Goal: Browse casually: Explore the website without a specific task or goal

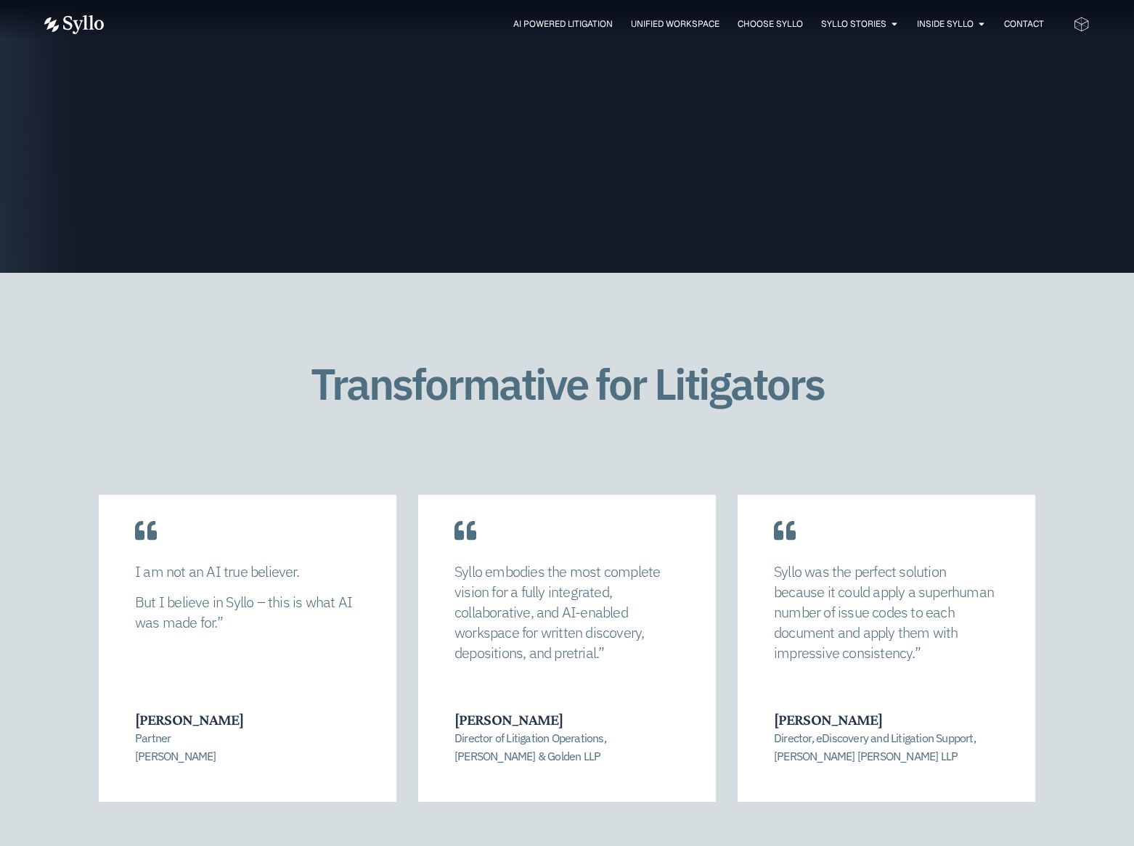
scroll to position [2903, 0]
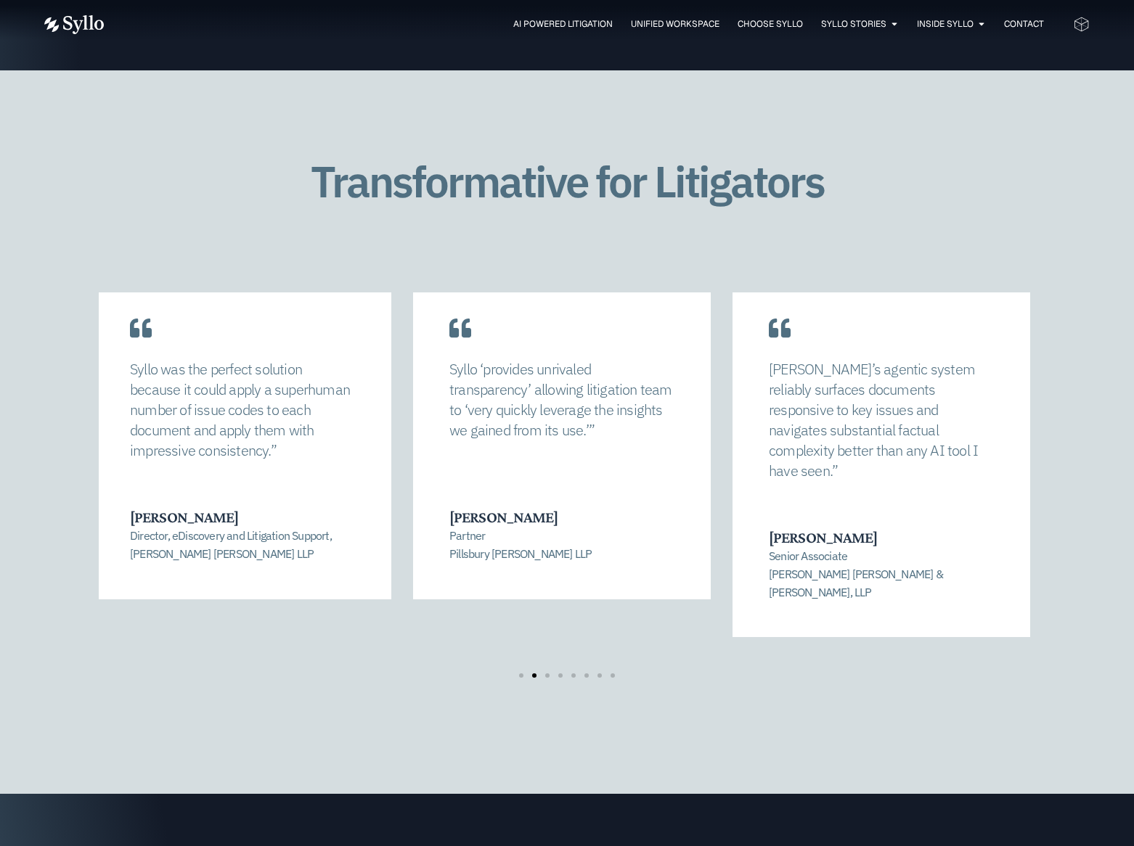
click at [456, 527] on div "[PERSON_NAME] Partner Pillsbury [PERSON_NAME] LLP" at bounding box center [561, 532] width 224 height 61
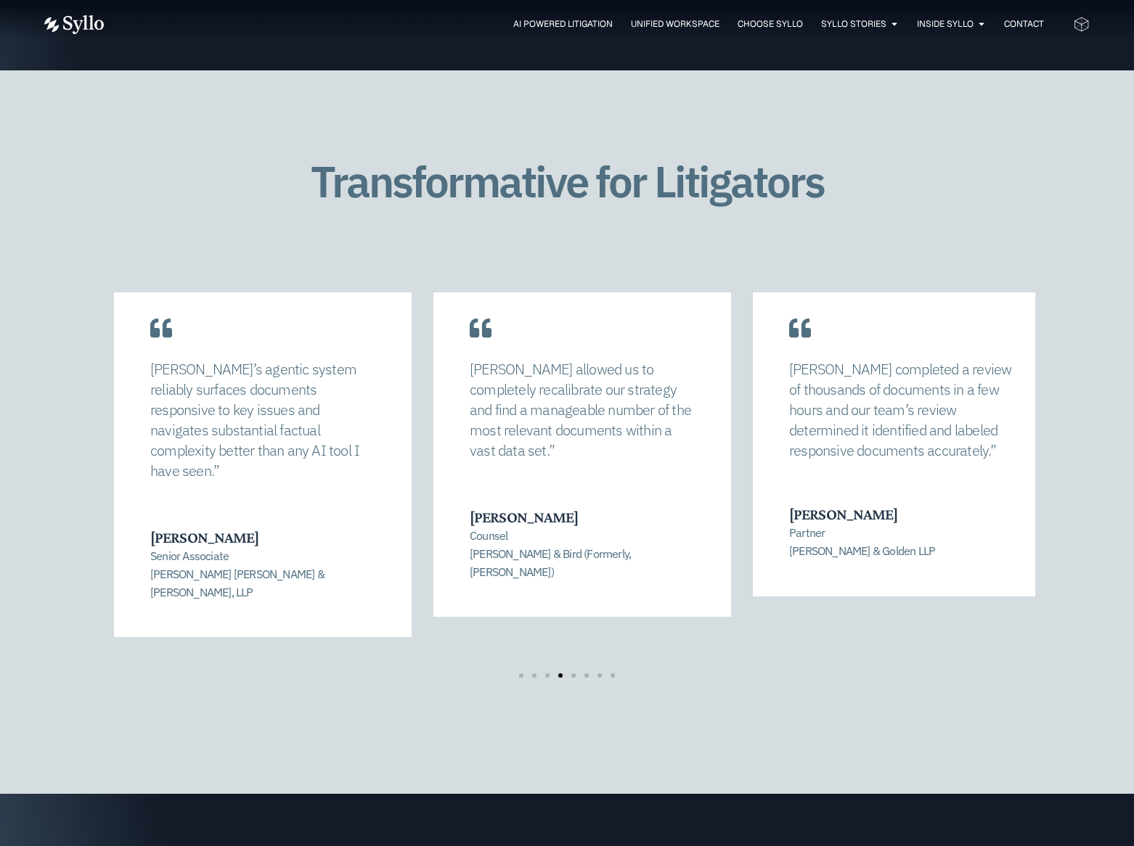
click at [195, 526] on div "[PERSON_NAME] Senior Associate [PERSON_NAME] [PERSON_NAME] & [PERSON_NAME], LLP" at bounding box center [262, 562] width 224 height 78
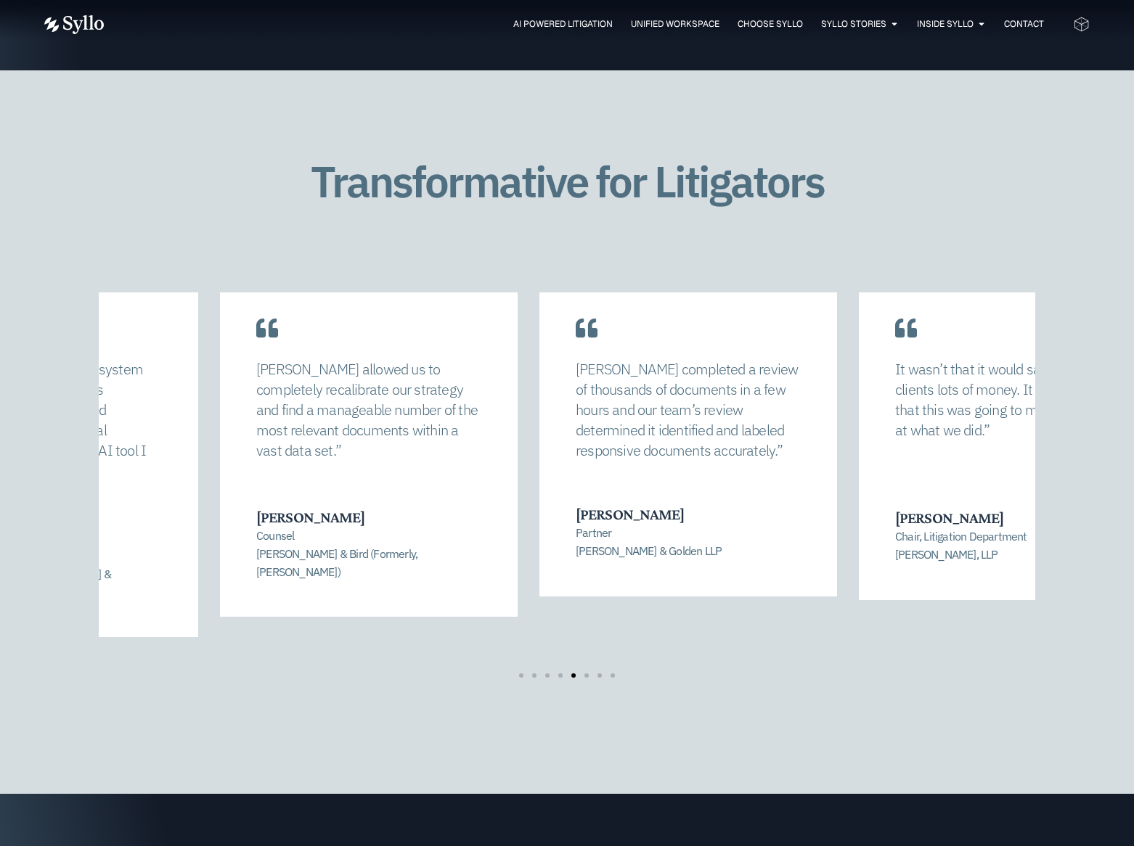
click at [236, 512] on div "[PERSON_NAME] allowed us to completely recalibrate our strategy and find a mana…" at bounding box center [369, 442] width 298 height 352
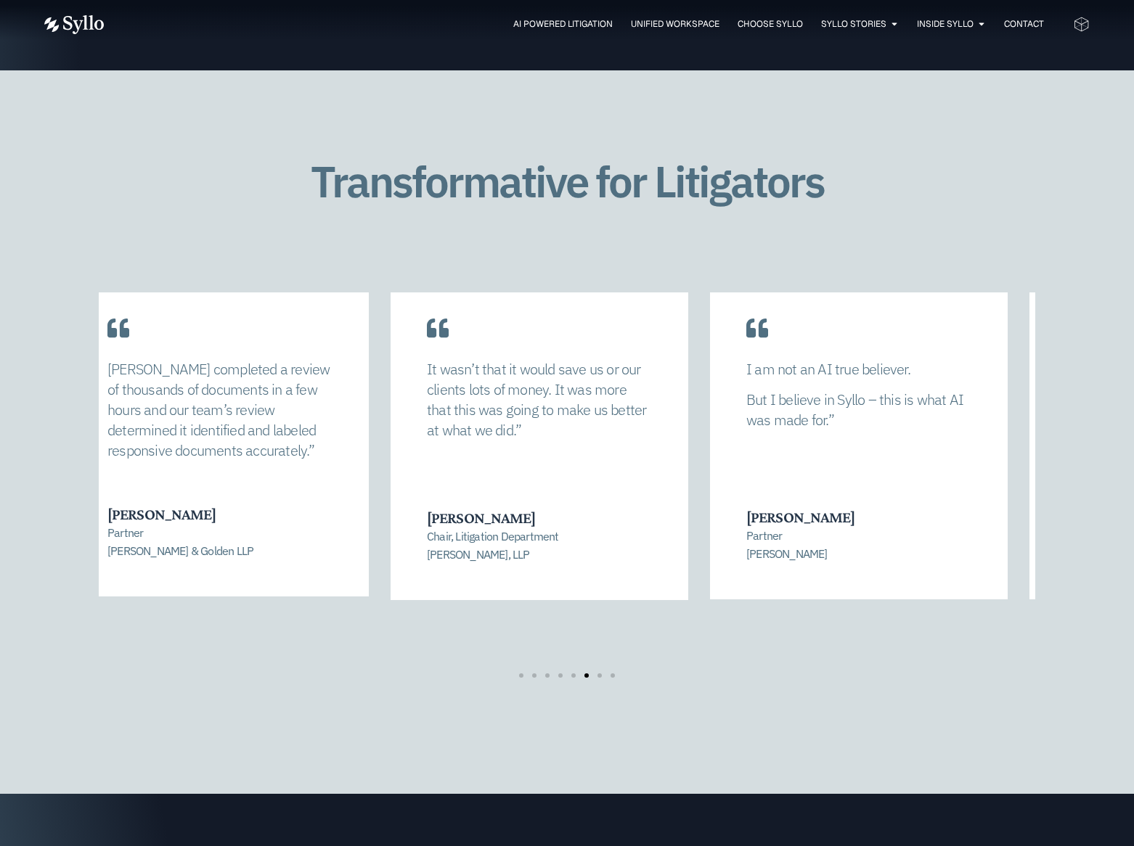
click at [227, 515] on div "[PERSON_NAME] completed a review of thousands of documents in a few hours and o…" at bounding box center [220, 431] width 298 height 331
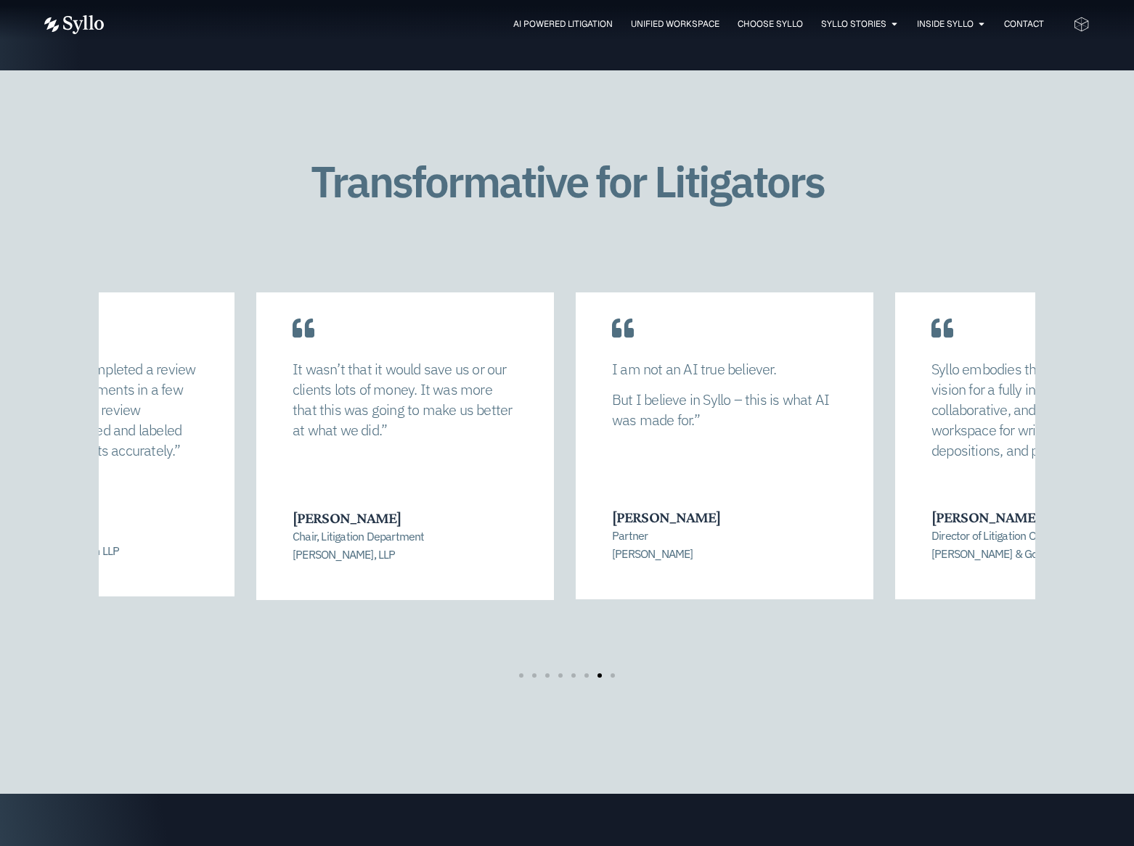
click at [256, 497] on div "It wasn’t that it would save us or our clients lots of money. It was more that …" at bounding box center [405, 433] width 298 height 335
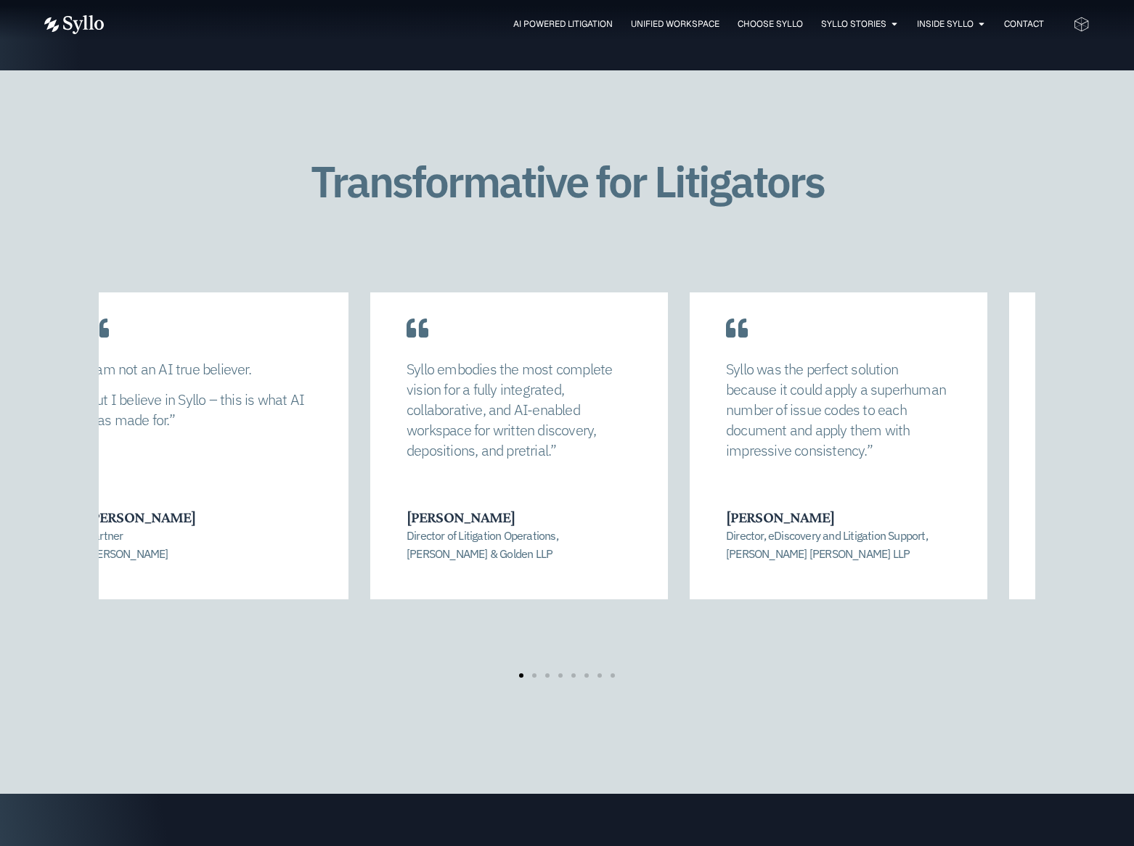
click at [47, 496] on div "[PERSON_NAME] allowed us to completely recalibrate our strategy and find a mana…" at bounding box center [566, 485] width 1045 height 386
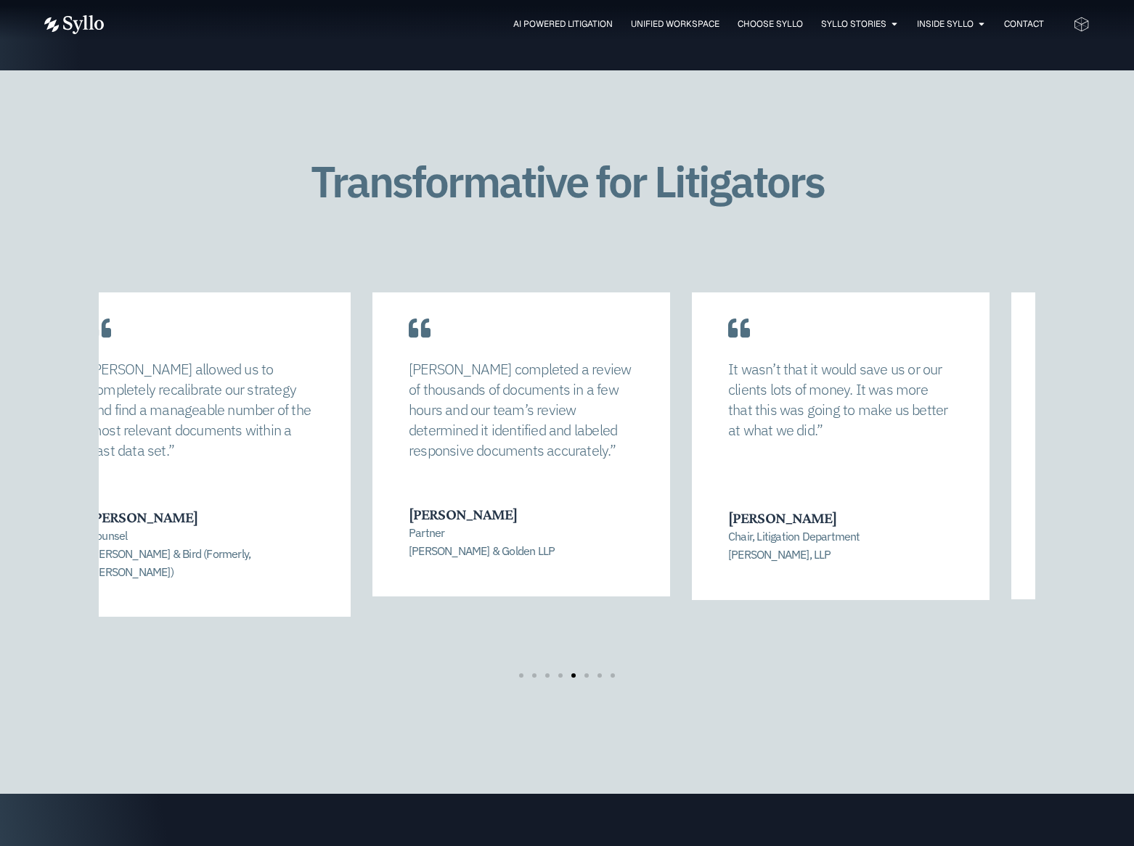
click at [50, 462] on div "[PERSON_NAME] allowed us to completely recalibrate our strategy and find a mana…" at bounding box center [566, 485] width 1045 height 386
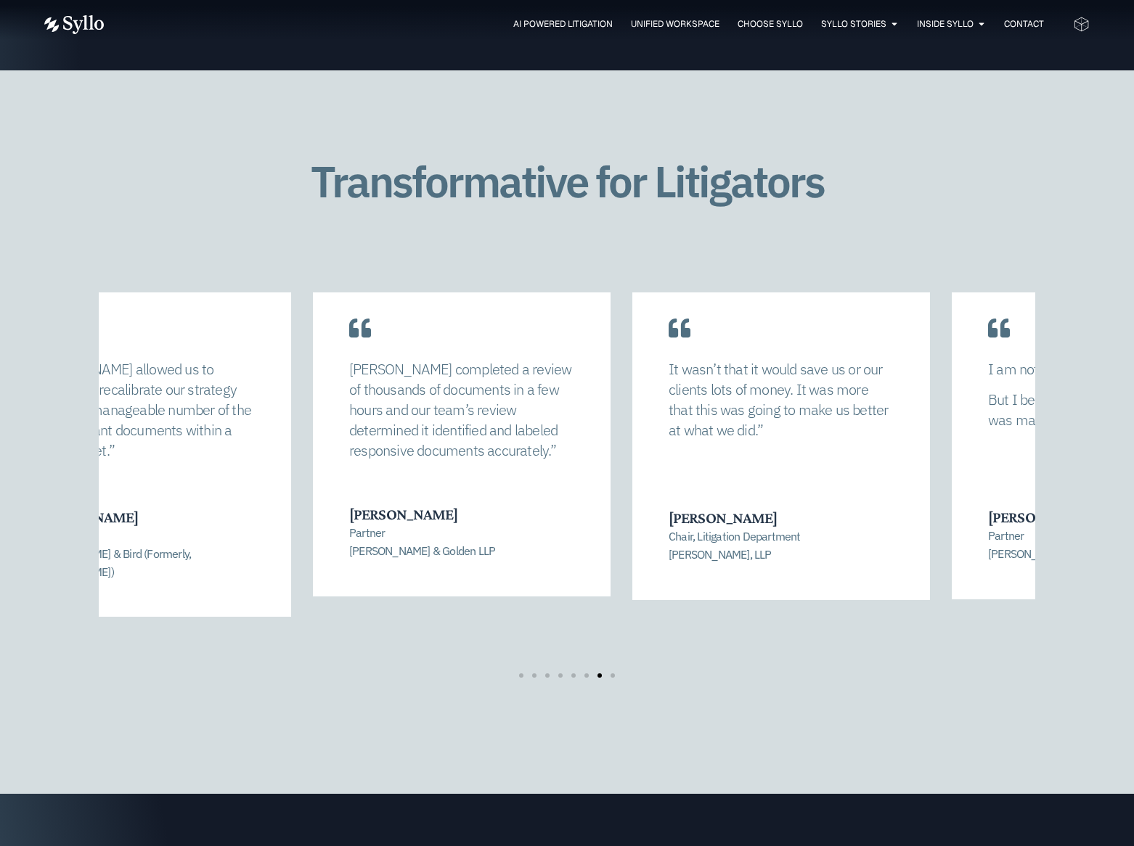
click at [510, 467] on div "[PERSON_NAME] completed a review of thousands of documents in a few hours and o…" at bounding box center [462, 431] width 298 height 331
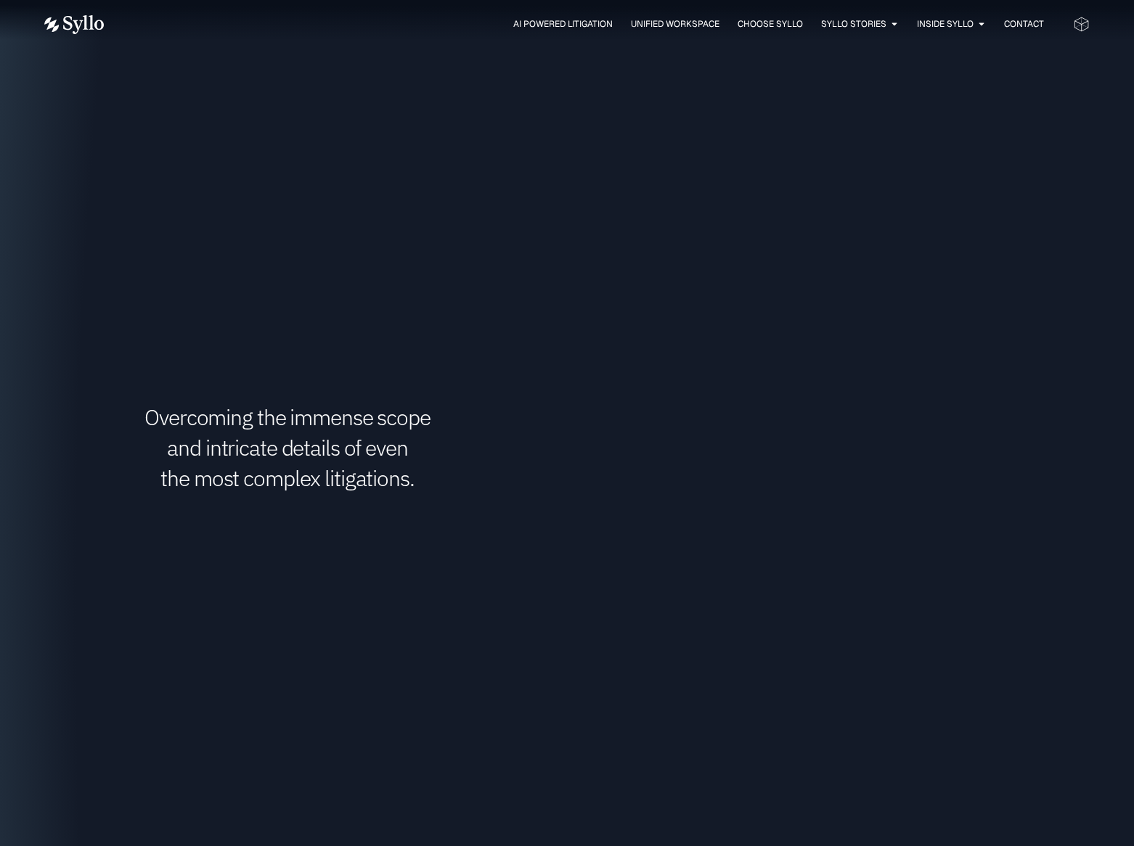
scroll to position [2105, 0]
